Goal: Task Accomplishment & Management: Complete application form

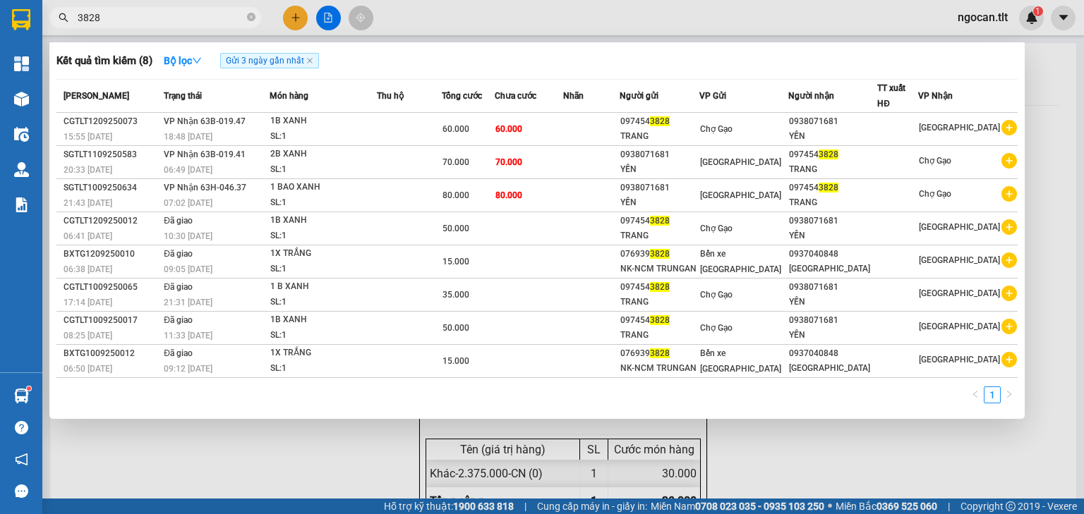
click at [150, 24] on input "3828" at bounding box center [161, 18] width 167 height 16
drag, startPoint x: 0, startPoint y: 0, endPoint x: 150, endPoint y: 24, distance: 151.5
click at [150, 24] on input "3828" at bounding box center [161, 18] width 167 height 16
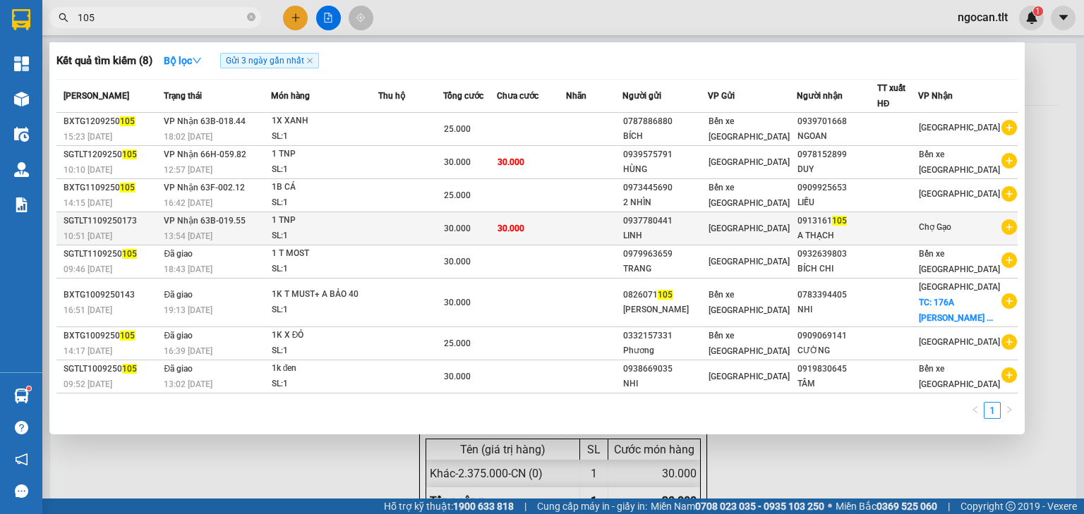
type input "105"
click at [646, 226] on tr "SGTLT1109250173 10:51 [DATE] VP Nhận 63B-019.55 13:54 [DATE] 1 TNP SL: 1 30.000…" at bounding box center [536, 228] width 961 height 33
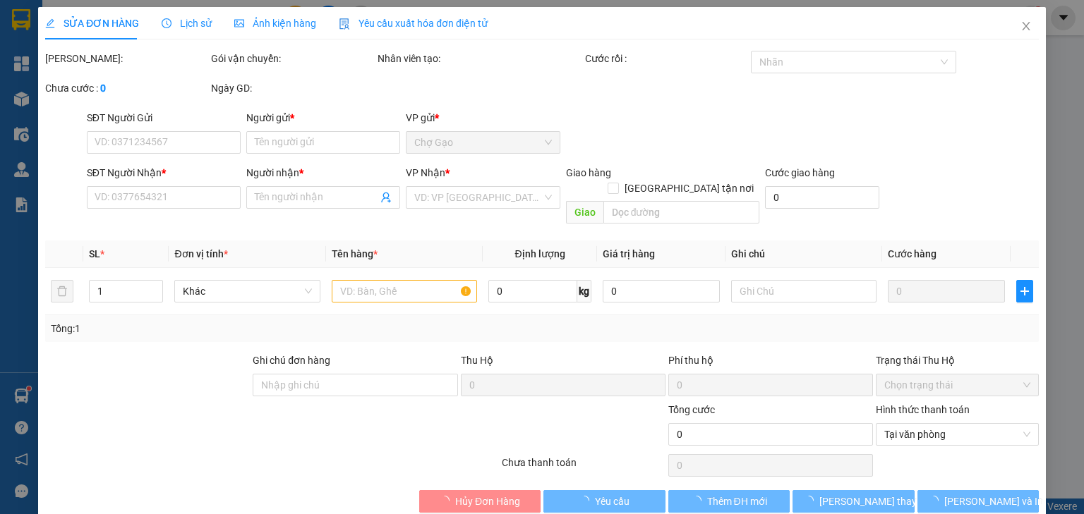
type input "0937780441"
type input "LINH"
type input "0913161105"
type input "A THẠCH"
type input "30.000"
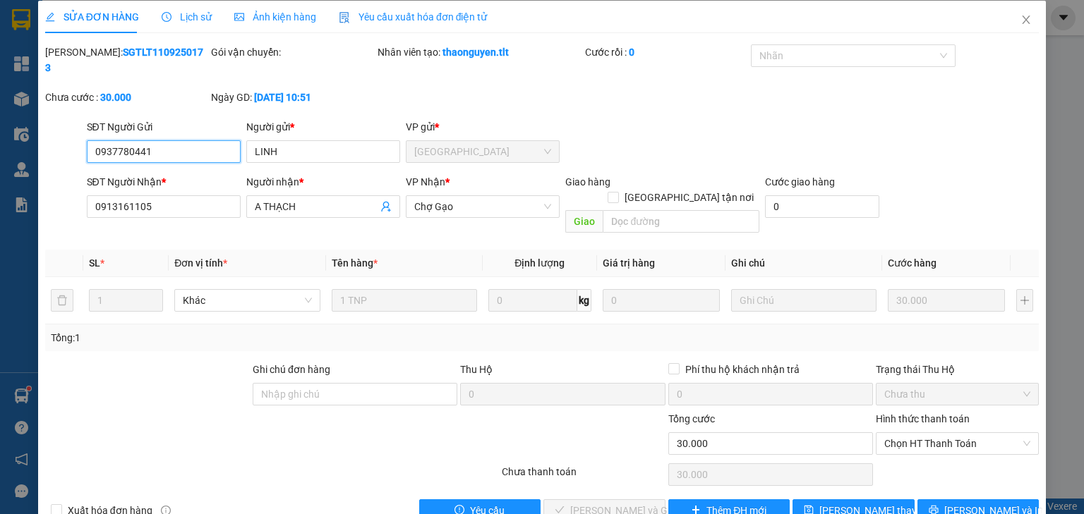
scroll to position [10, 0]
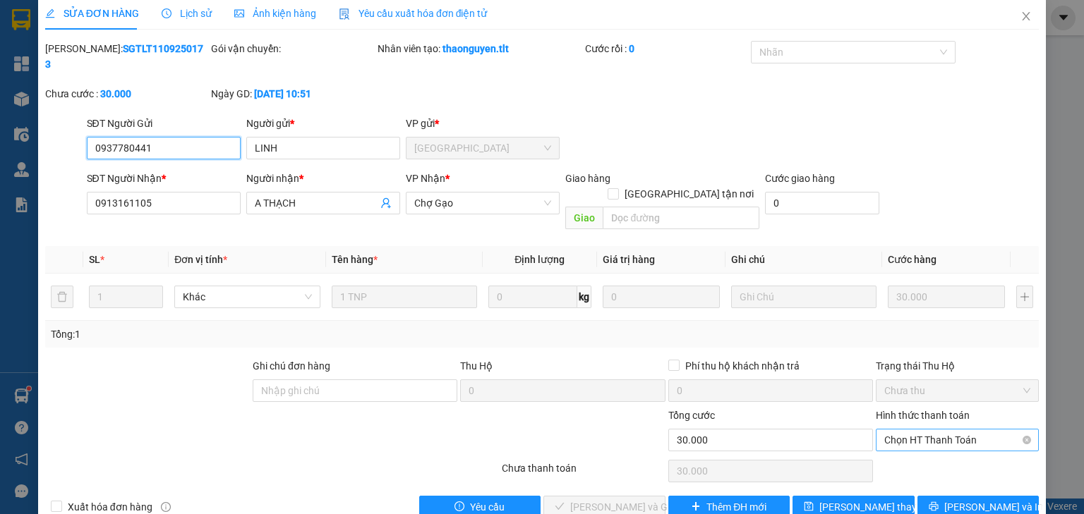
click at [922, 430] on span "Chọn HT Thanh Toán" at bounding box center [957, 440] width 146 height 21
click at [923, 428] on div "Tại văn phòng" at bounding box center [950, 436] width 162 height 23
type input "0"
click at [573, 500] on span "[PERSON_NAME] và Giao hàng" at bounding box center [637, 508] width 135 height 16
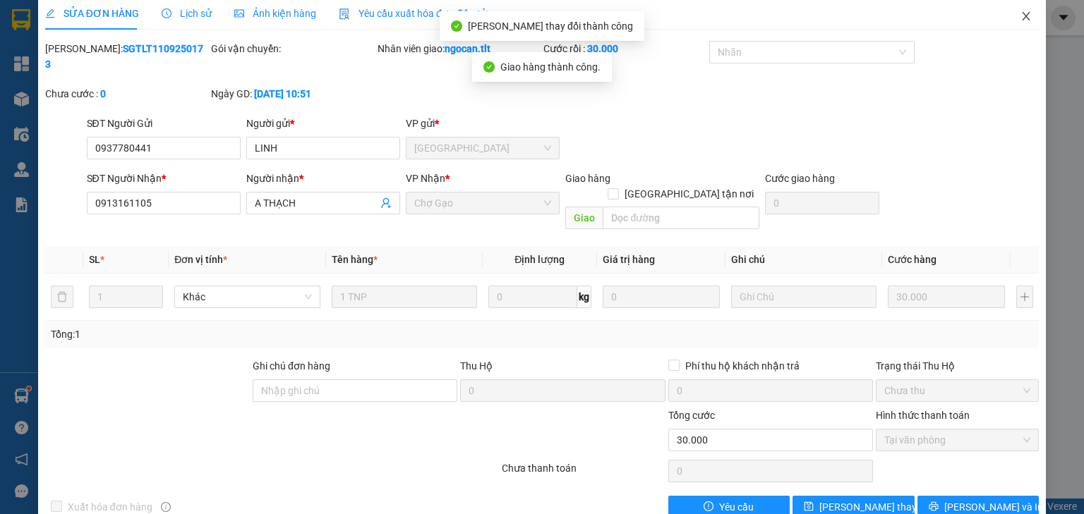
click at [1020, 18] on icon "close" at bounding box center [1025, 16] width 11 height 11
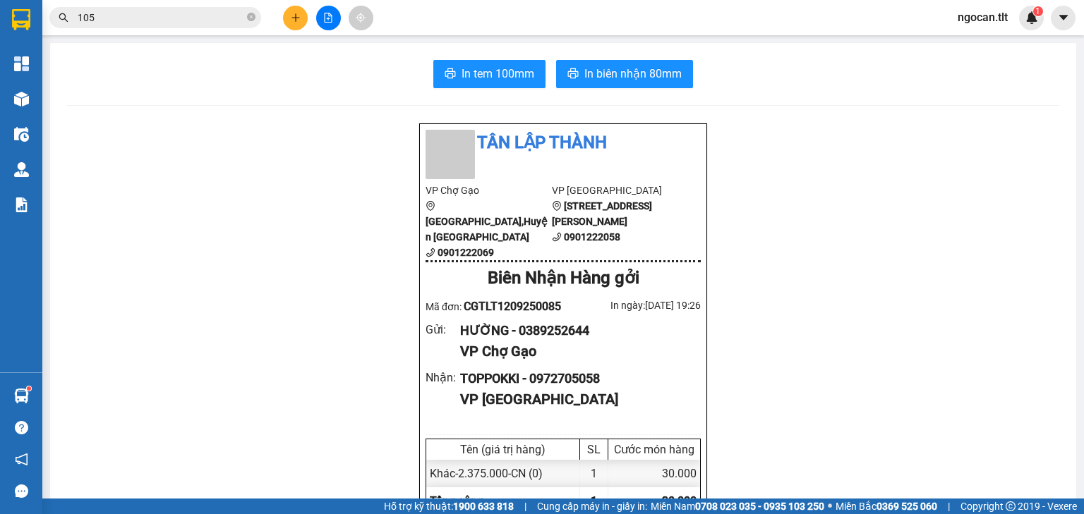
click at [128, 25] on span "105" at bounding box center [155, 17] width 212 height 21
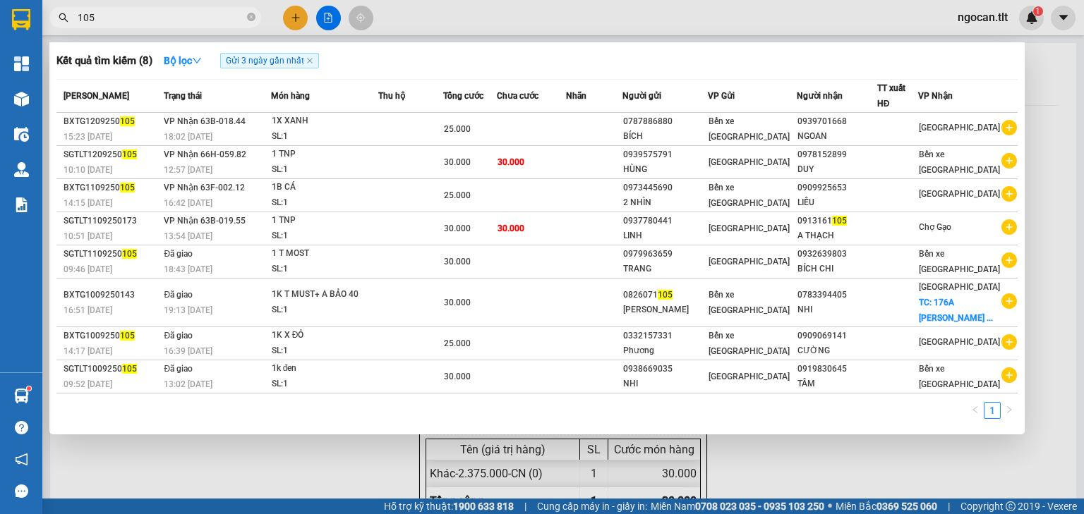
click at [128, 25] on span "105" at bounding box center [155, 17] width 212 height 21
click at [128, 23] on input "105" at bounding box center [161, 18] width 167 height 16
click at [128, 22] on input "105" at bounding box center [161, 18] width 167 height 16
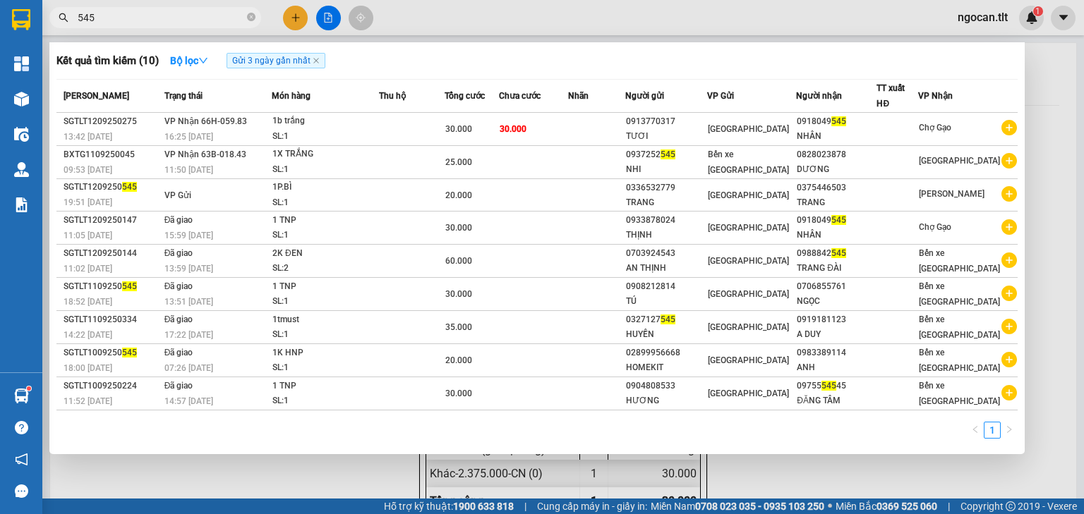
click at [131, 17] on input "545" at bounding box center [161, 18] width 167 height 16
click at [130, 17] on input "545" at bounding box center [161, 18] width 167 height 16
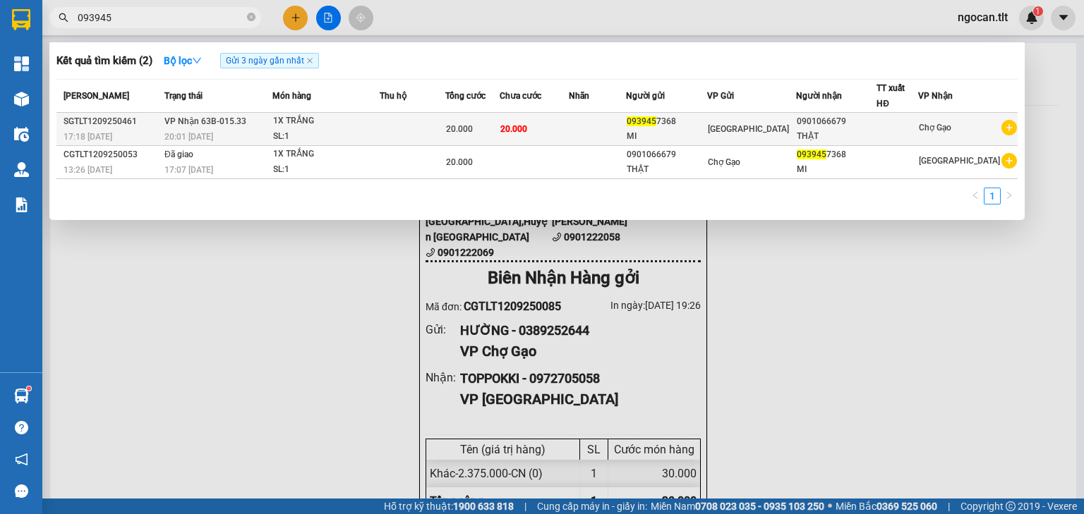
type input "093945"
click at [421, 119] on td at bounding box center [413, 129] width 66 height 33
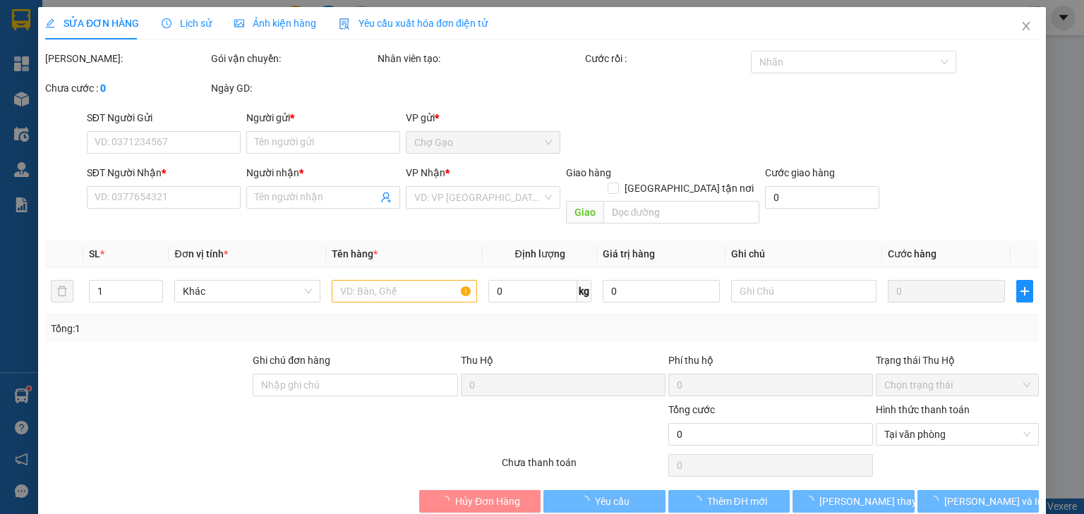
type input "0939457368"
type input "MI"
type input "0901066679"
type input "THẬT"
type input "20.000"
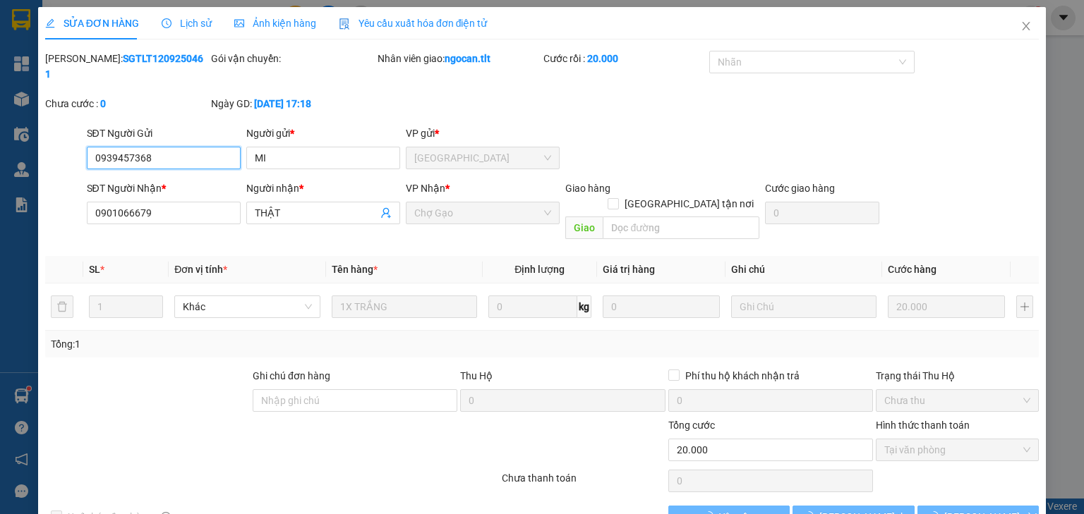
scroll to position [3, 0]
